Goal: Find specific page/section: Find specific page/section

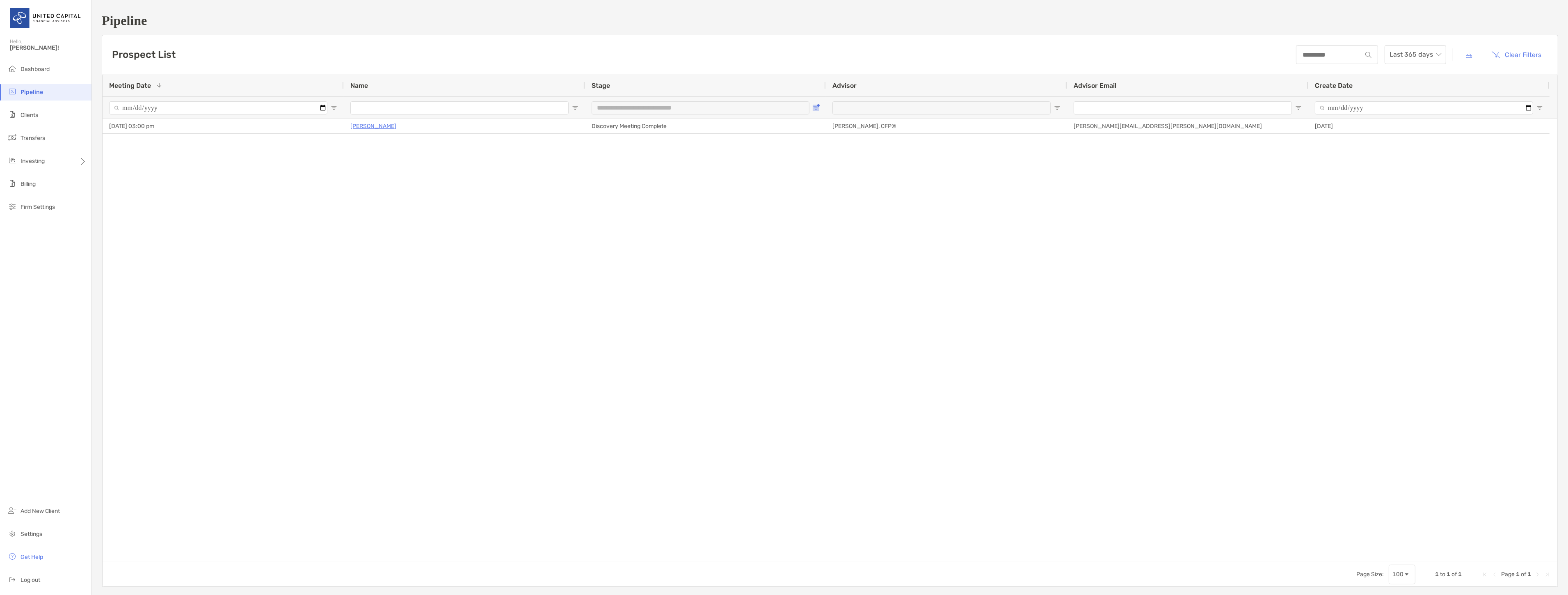
click at [818, 110] on span "Open Filter Menu" at bounding box center [816, 108] width 7 height 7
type input "**********"
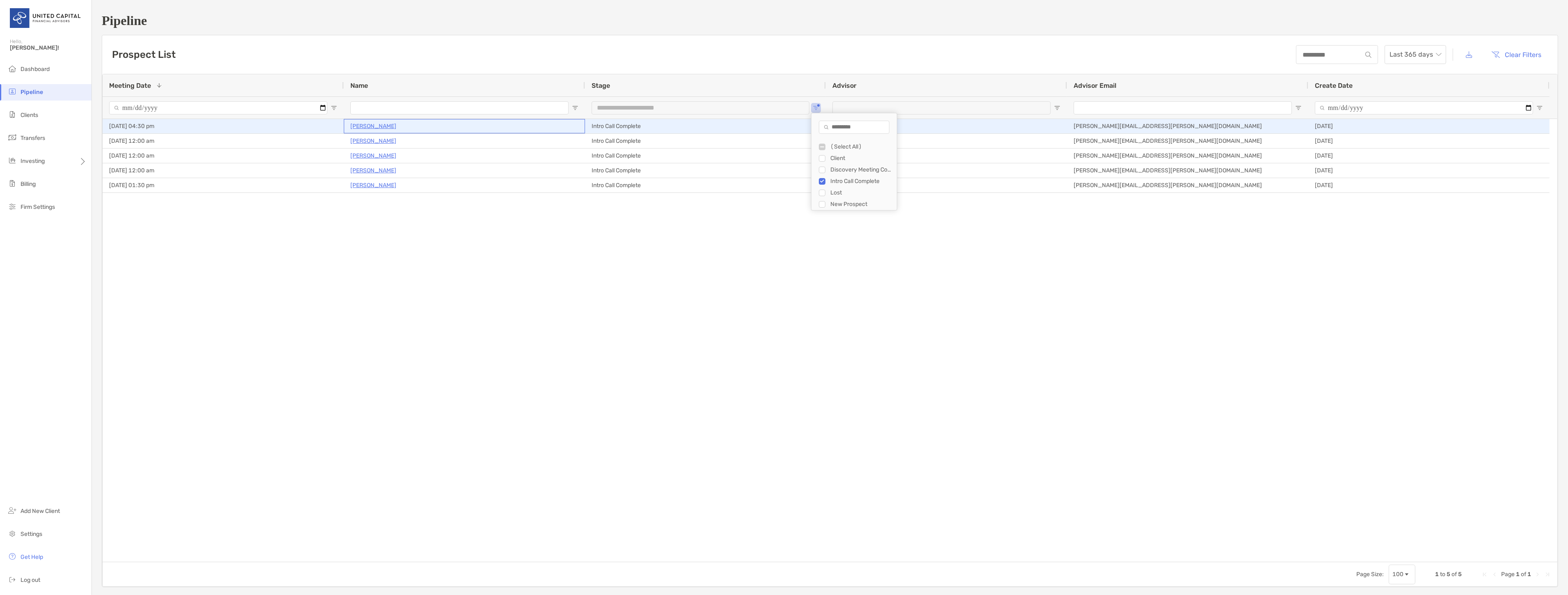
click at [387, 124] on p "[PERSON_NAME]" at bounding box center [373, 126] width 46 height 10
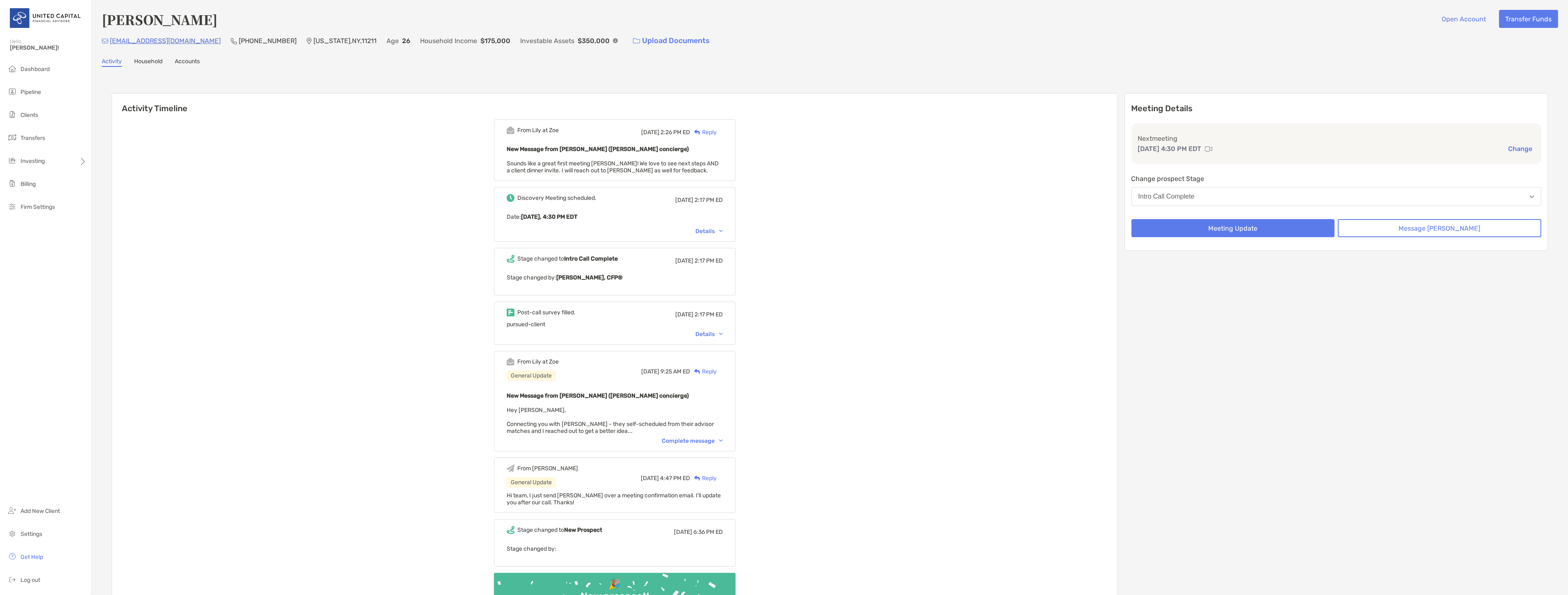
click at [716, 228] on div "Details" at bounding box center [709, 231] width 27 height 7
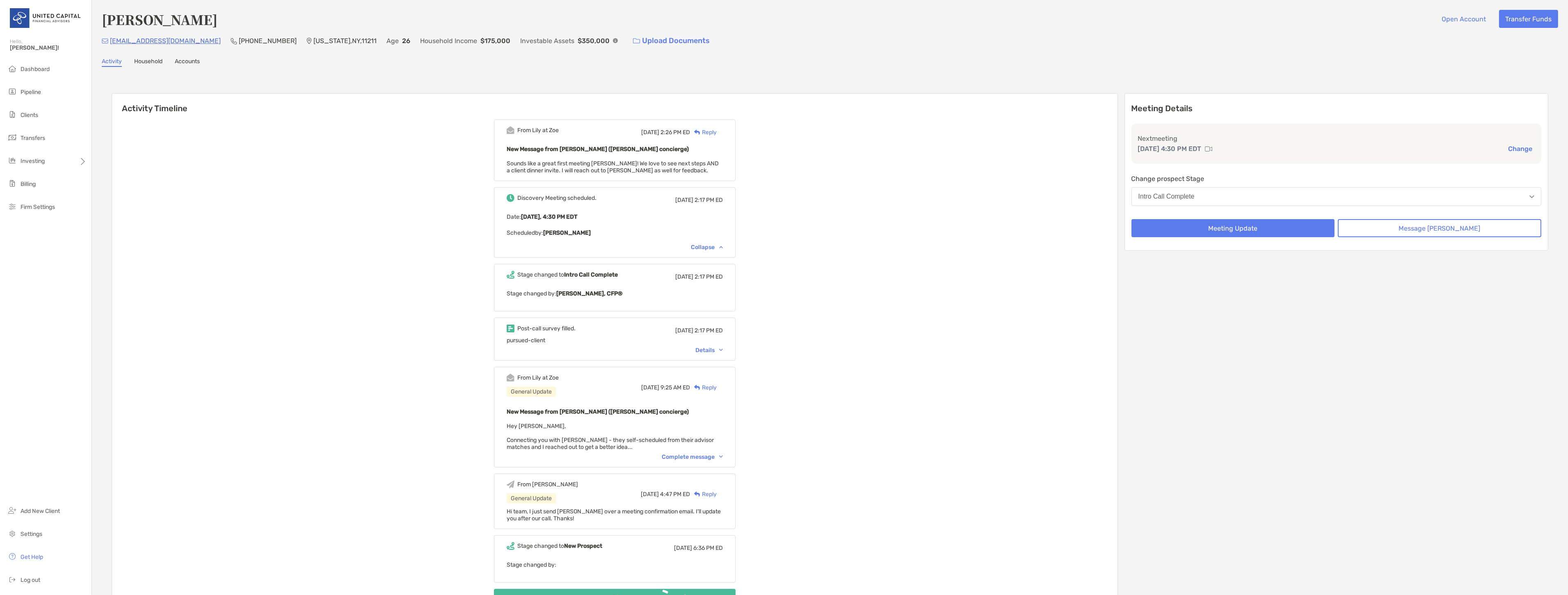
click at [717, 245] on div "Collapse" at bounding box center [707, 247] width 32 height 7
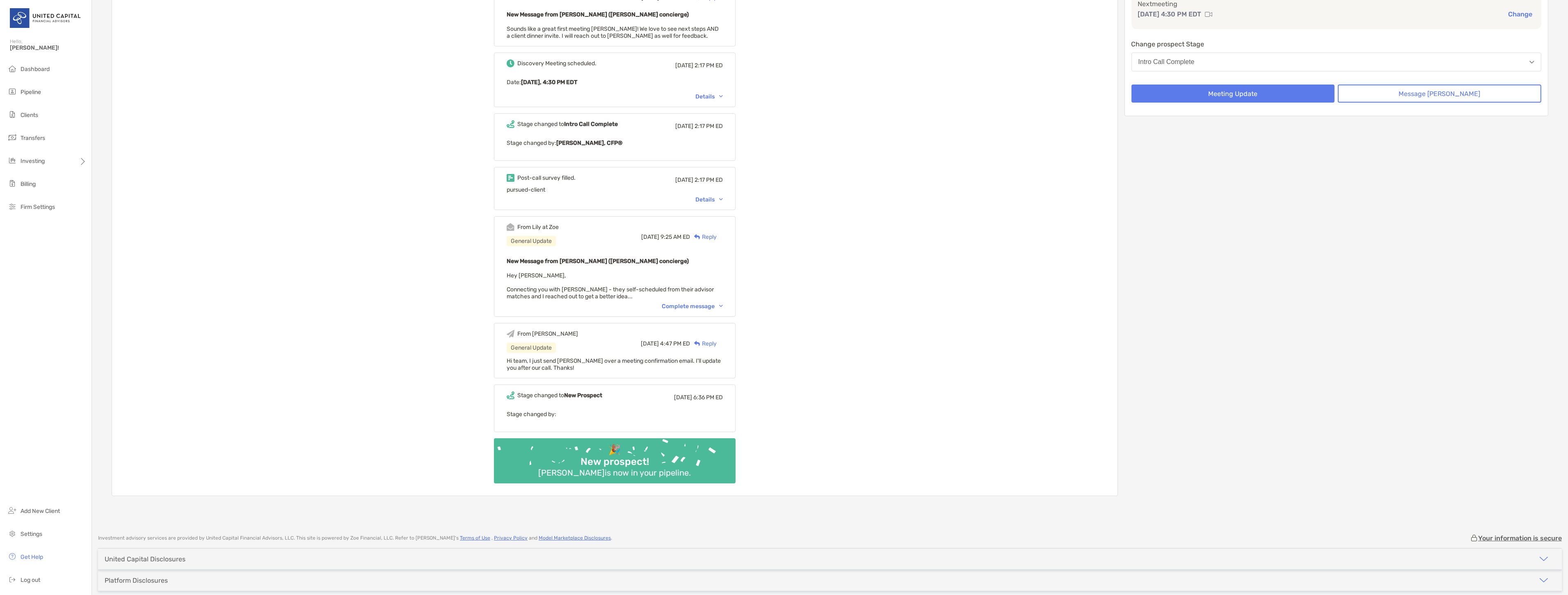
scroll to position [136, 0]
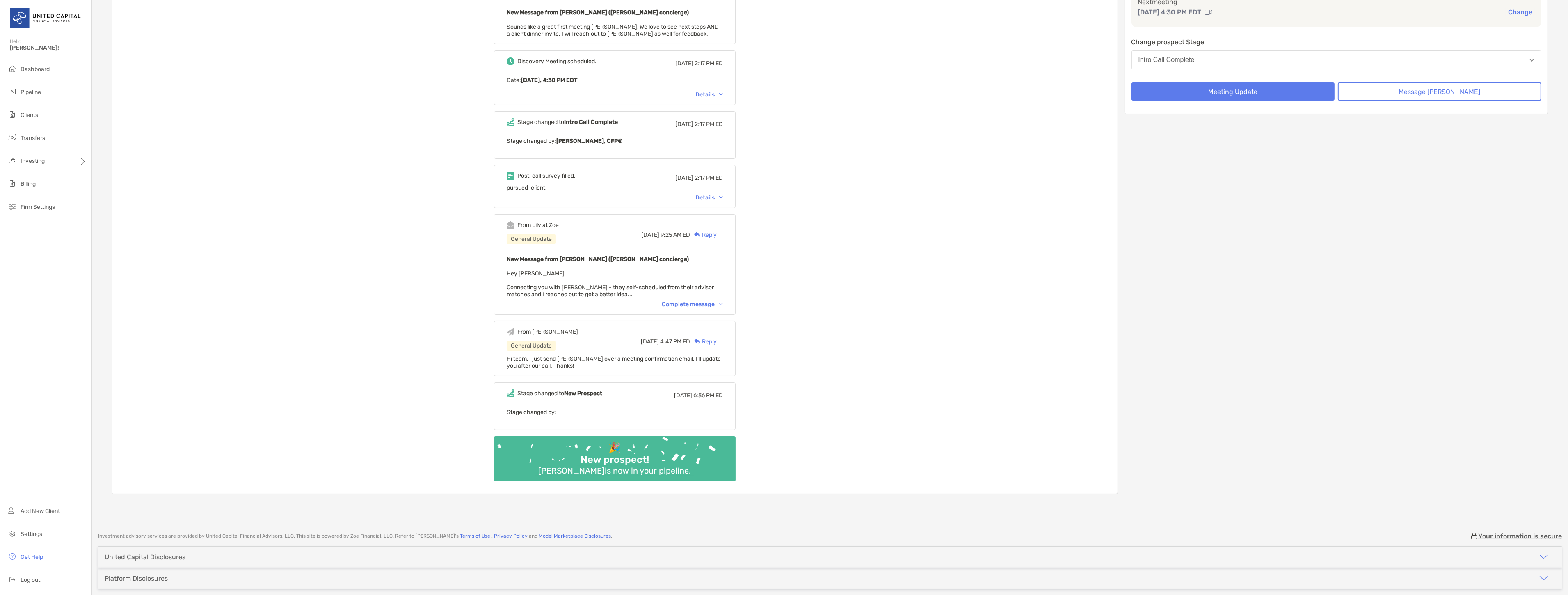
click at [715, 199] on div "Details" at bounding box center [709, 197] width 27 height 7
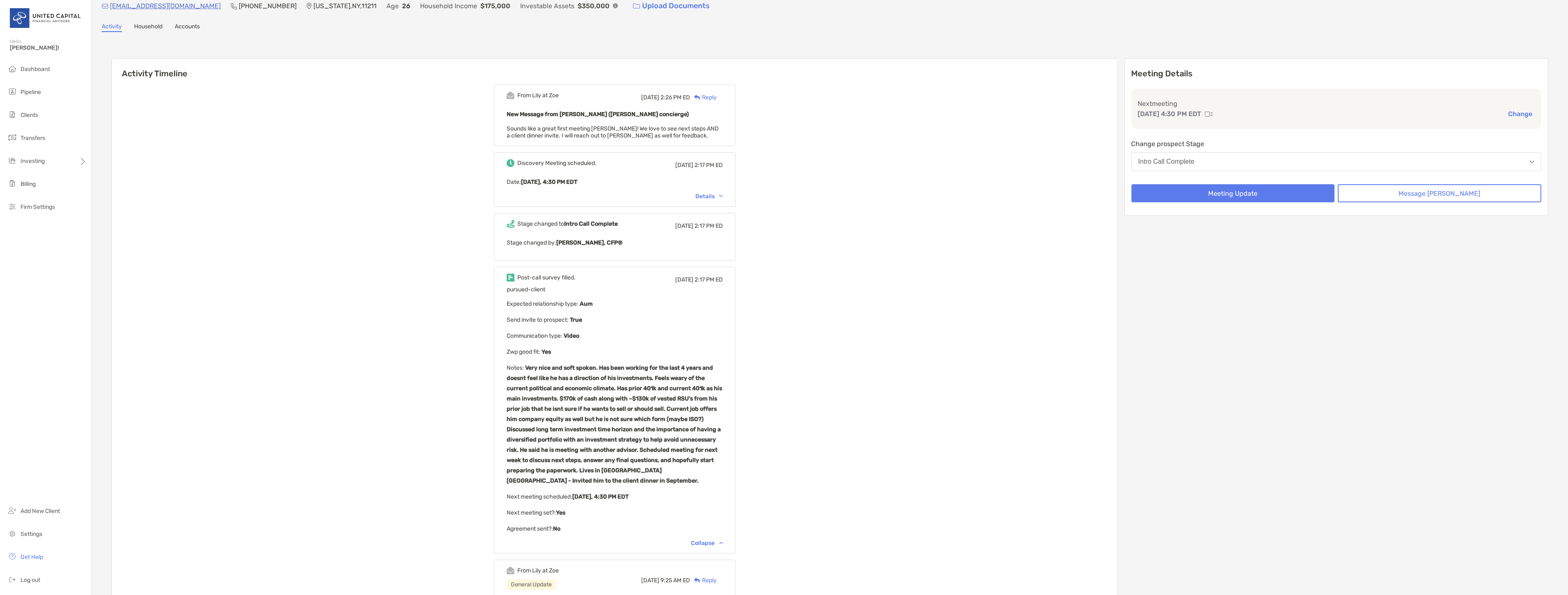
scroll to position [0, 0]
